Goal: Check status: Check status

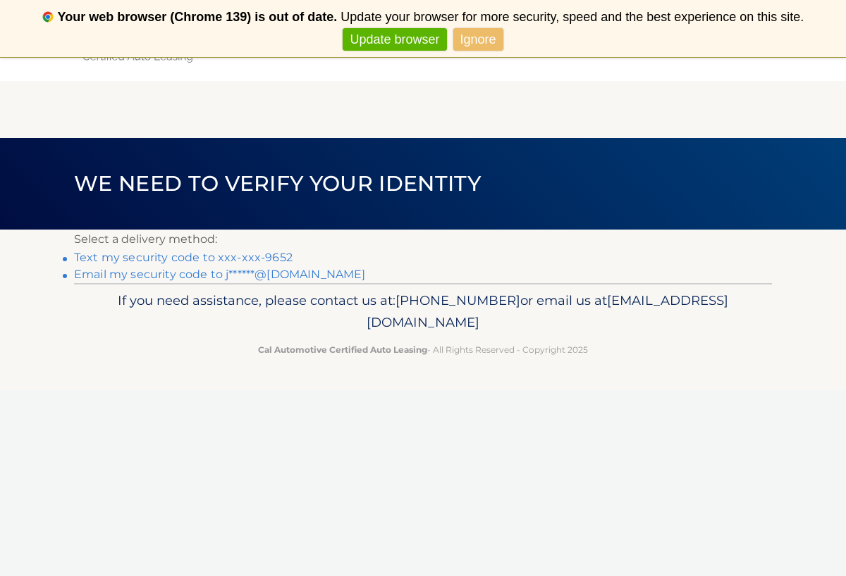
click at [253, 257] on link "Text my security code to xxx-xxx-9652" at bounding box center [183, 257] width 218 height 13
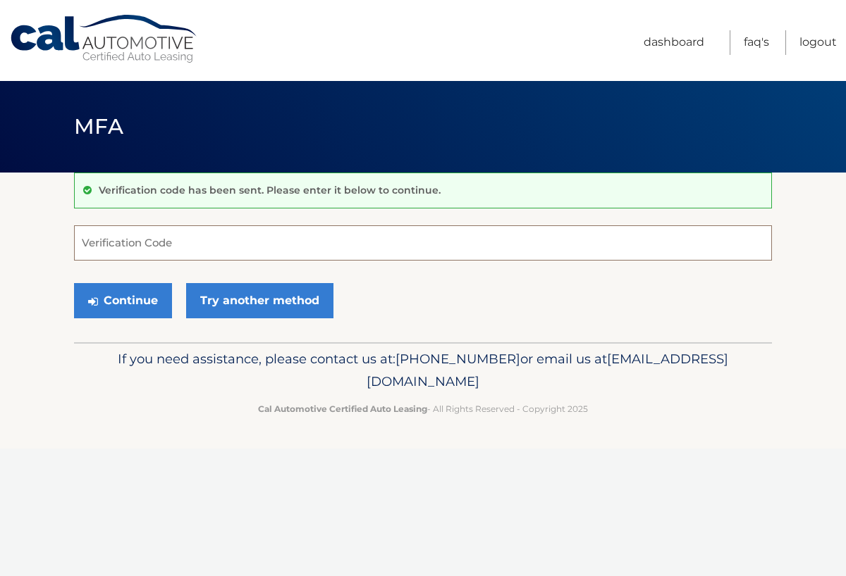
click at [253, 257] on input "Verification Code" at bounding box center [423, 242] width 698 height 35
type input "500628"
click at [121, 296] on button "Continue" at bounding box center [123, 300] width 98 height 35
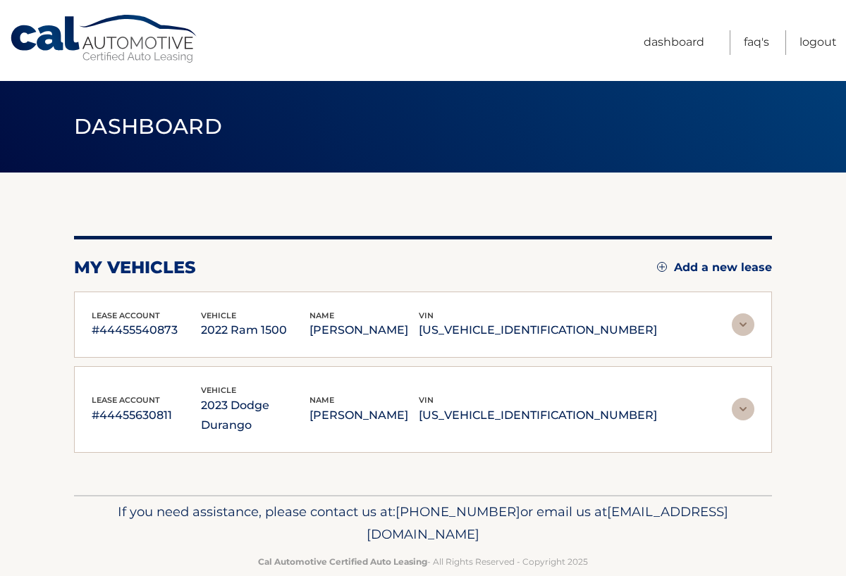
click at [750, 402] on img at bounding box center [742, 409] width 23 height 23
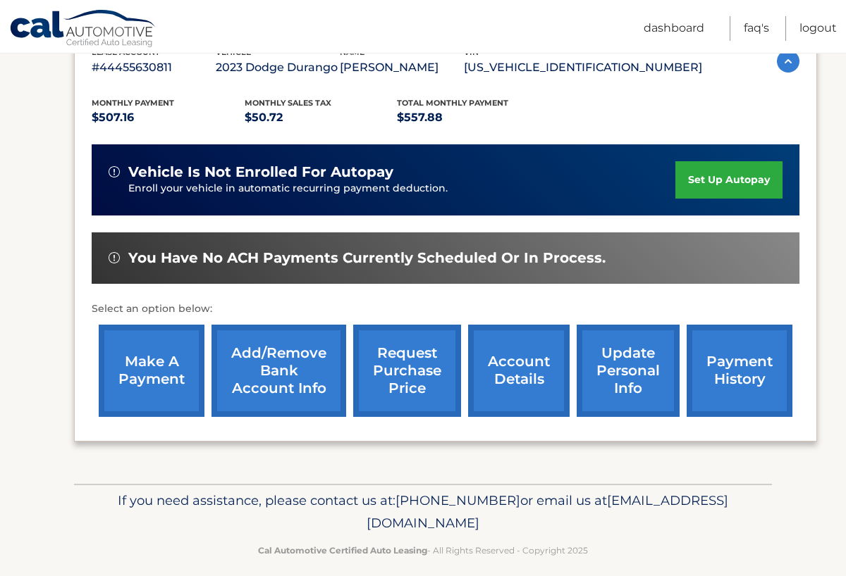
scroll to position [346, 0]
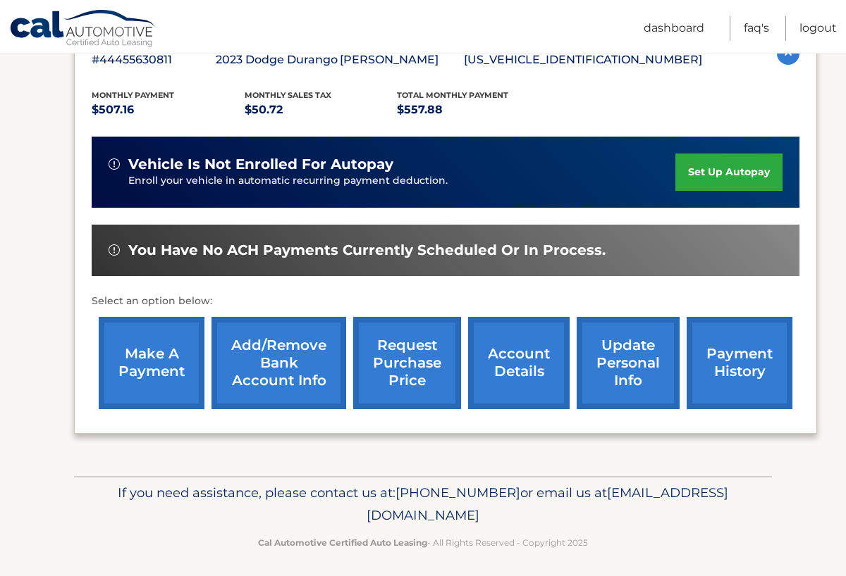
click at [727, 346] on link "payment history" at bounding box center [739, 363] width 106 height 92
